Goal: Transaction & Acquisition: Purchase product/service

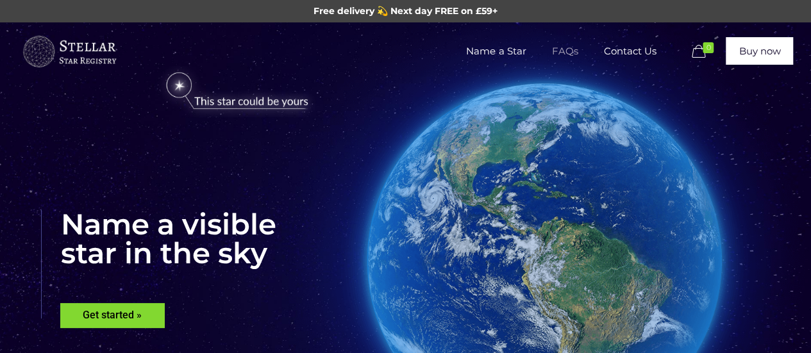
click at [562, 53] on span "FAQs" at bounding box center [565, 51] width 52 height 38
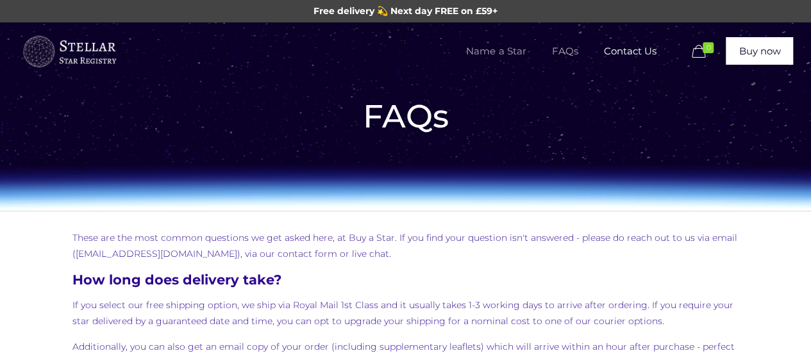
click at [487, 58] on span "Name a Star" at bounding box center [495, 51] width 85 height 38
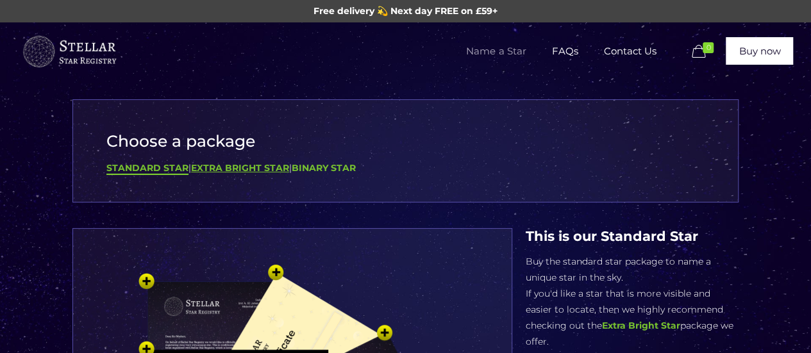
click at [263, 165] on b "Extra Bright Star" at bounding box center [240, 168] width 98 height 12
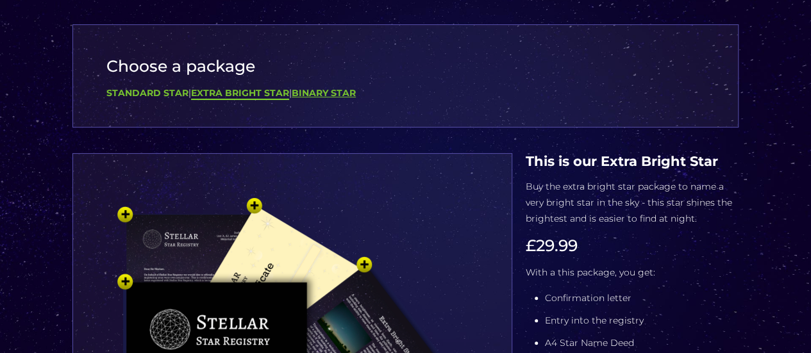
scroll to position [82, 0]
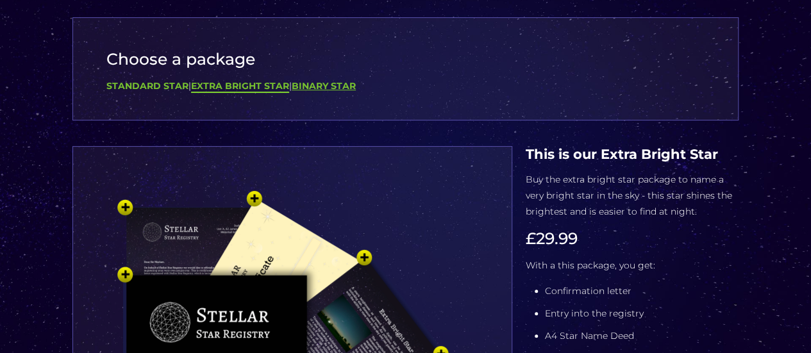
click at [314, 84] on b "Binary Star" at bounding box center [324, 86] width 64 height 12
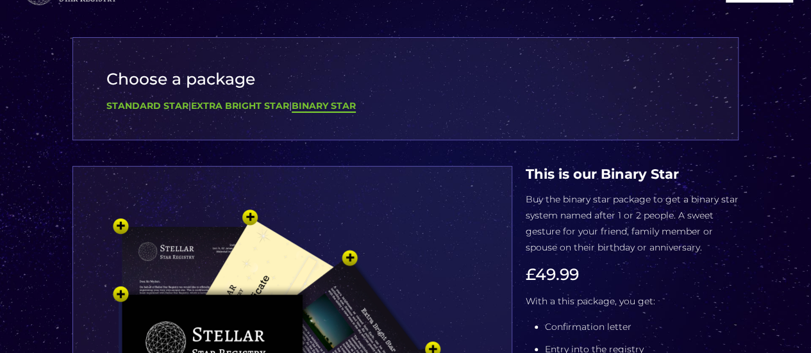
scroll to position [58, 0]
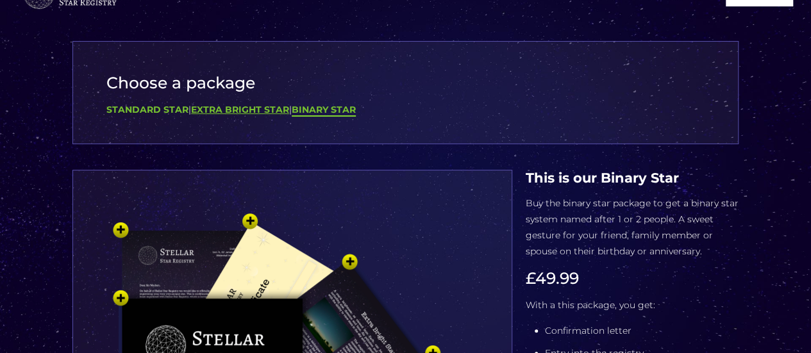
click at [249, 105] on b "Extra Bright Star" at bounding box center [240, 110] width 98 height 12
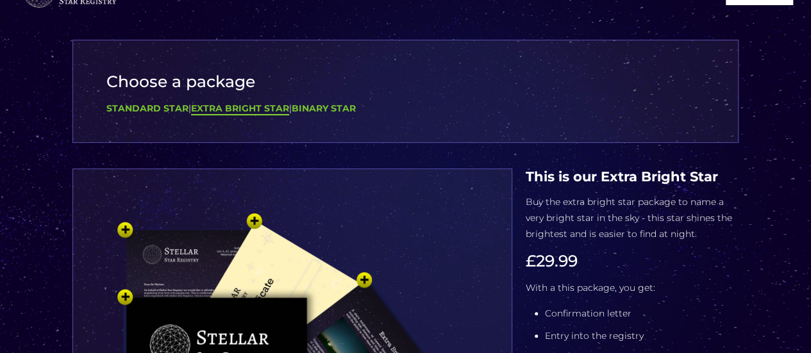
scroll to position [53, 0]
